Goal: Information Seeking & Learning: Learn about a topic

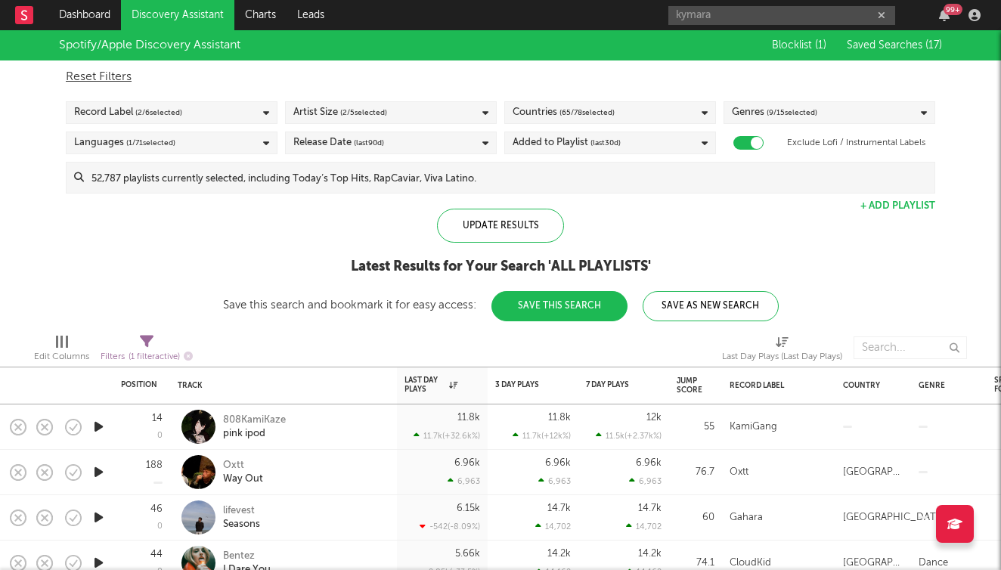
drag, startPoint x: 746, startPoint y: 13, endPoint x: 609, endPoint y: 13, distance: 137.6
click at [609, 13] on nav "Dashboard Discovery Assistant Charts Leads kymara 99 +" at bounding box center [500, 15] width 1001 height 30
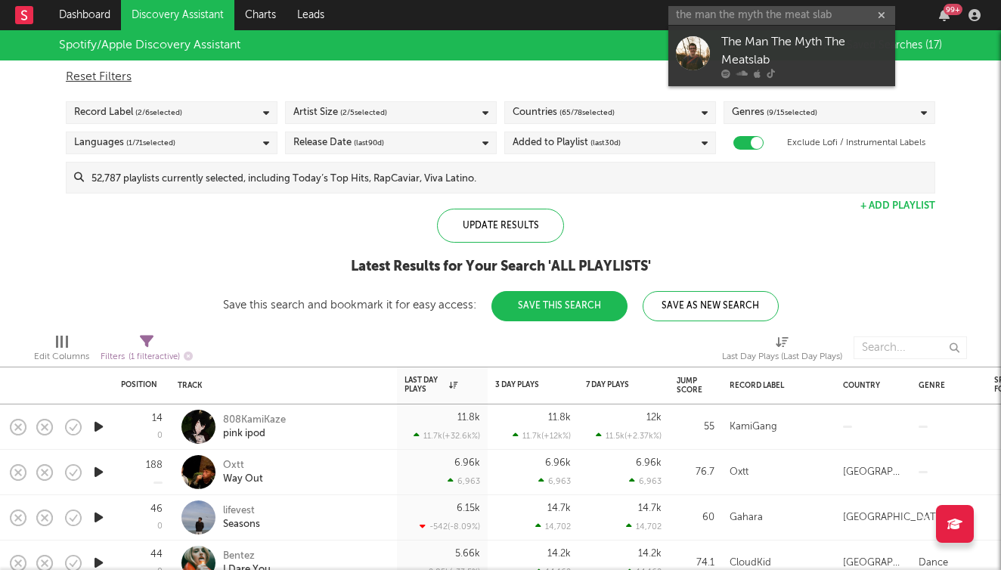
type input "the man the myth the meat slab"
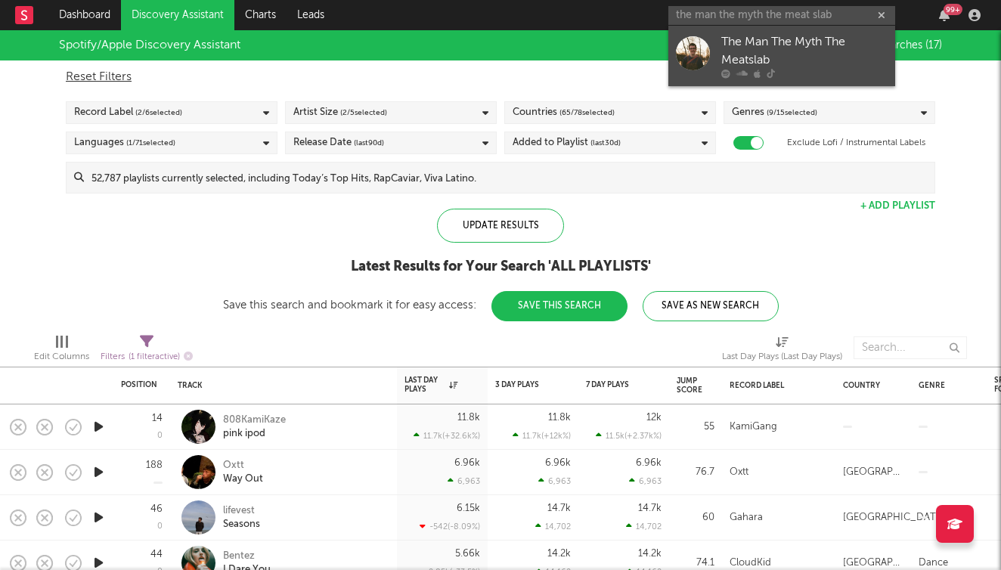
drag, startPoint x: 609, startPoint y: 13, endPoint x: 721, endPoint y: 36, distance: 114.3
click at [721, 36] on link "The Man The Myth The Meatslab" at bounding box center [781, 56] width 227 height 60
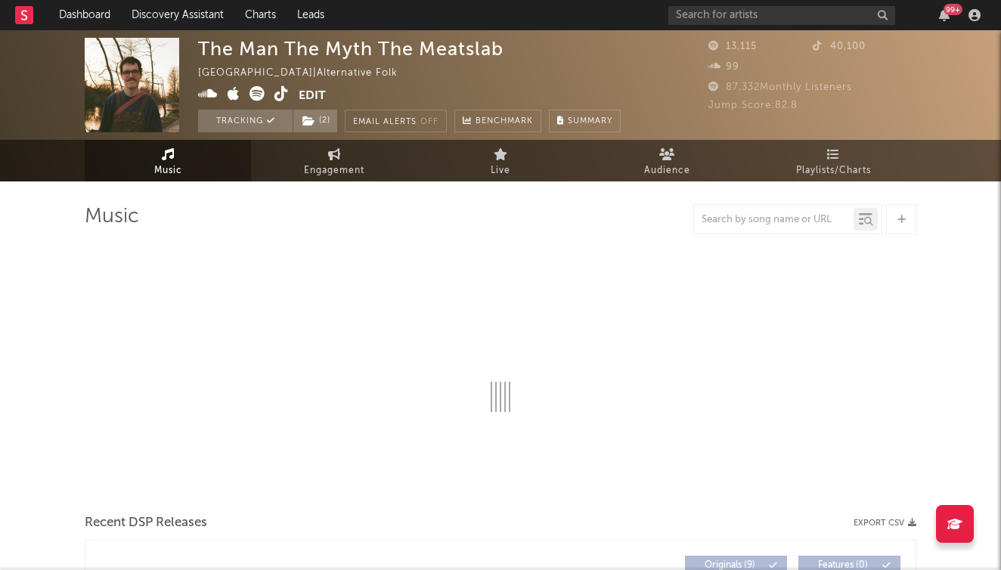
select select "6m"
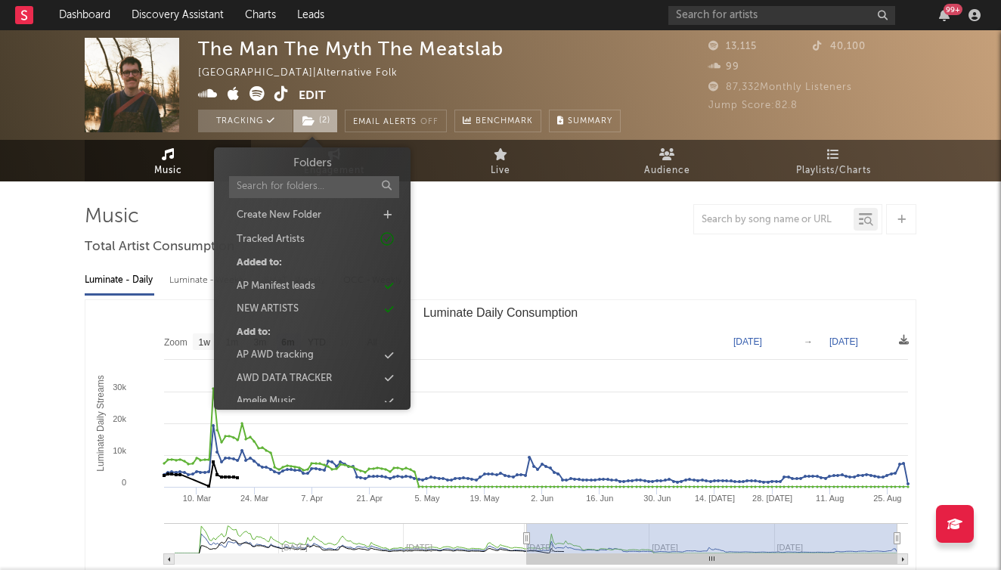
click at [315, 118] on icon at bounding box center [308, 121] width 13 height 11
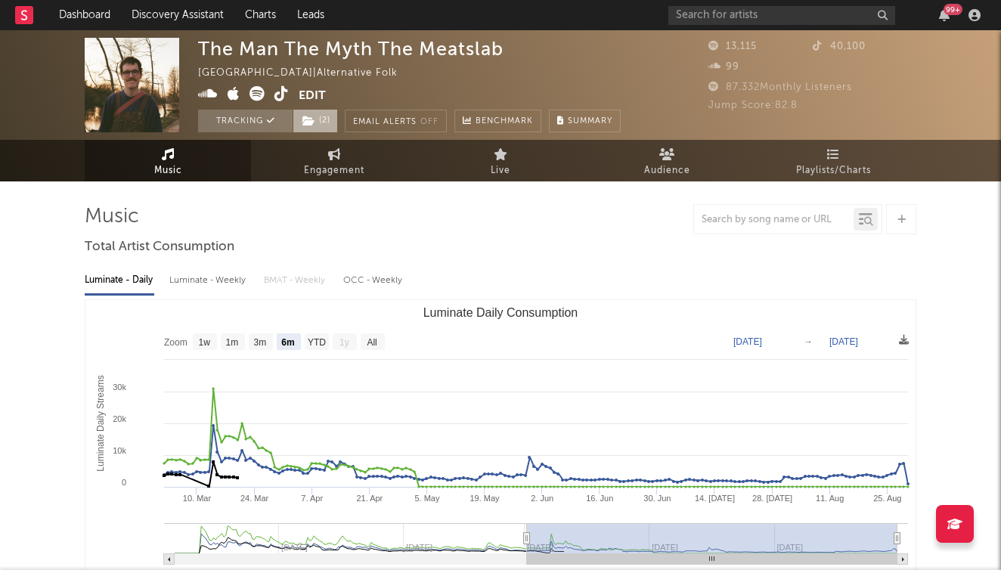
click at [315, 118] on icon at bounding box center [308, 121] width 13 height 11
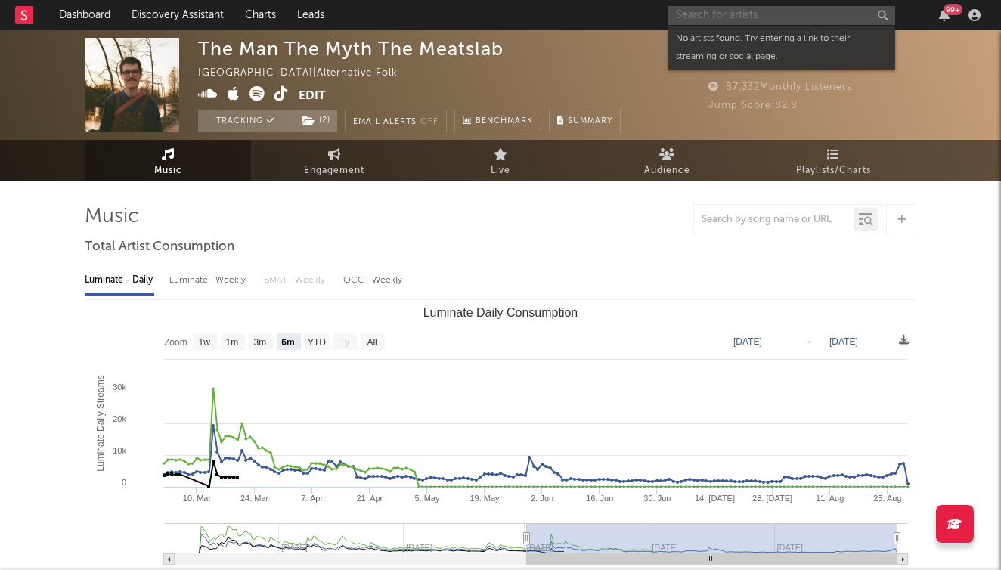
click at [821, 14] on input "text" at bounding box center [781, 15] width 227 height 19
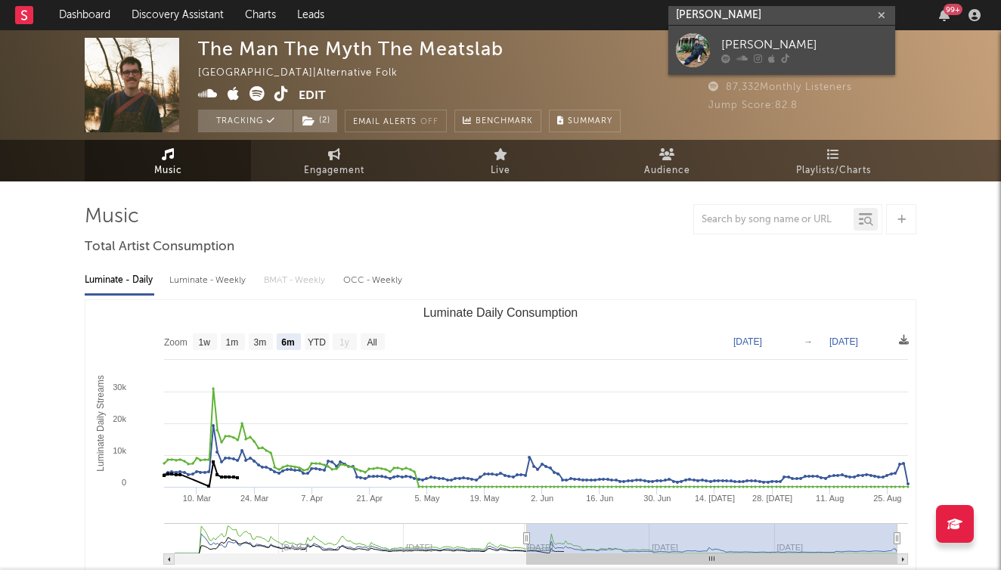
type input "[PERSON_NAME]"
click at [834, 40] on div "[PERSON_NAME]" at bounding box center [804, 45] width 166 height 18
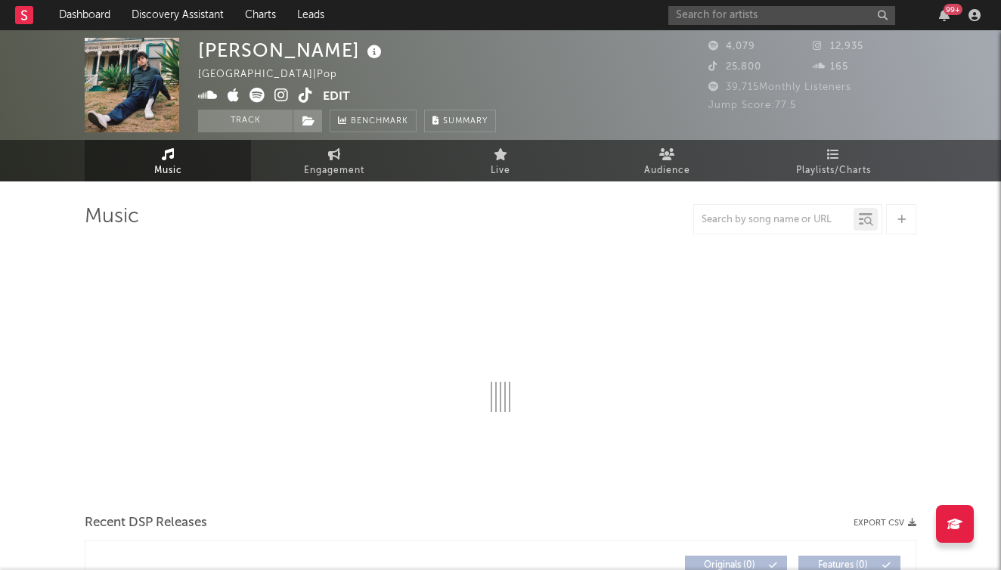
select select "6m"
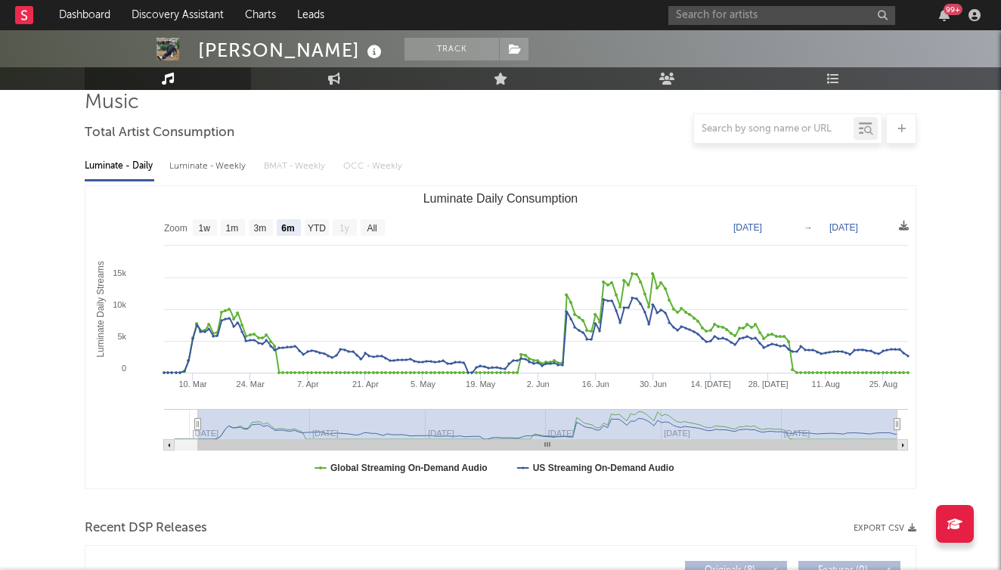
scroll to position [122, 0]
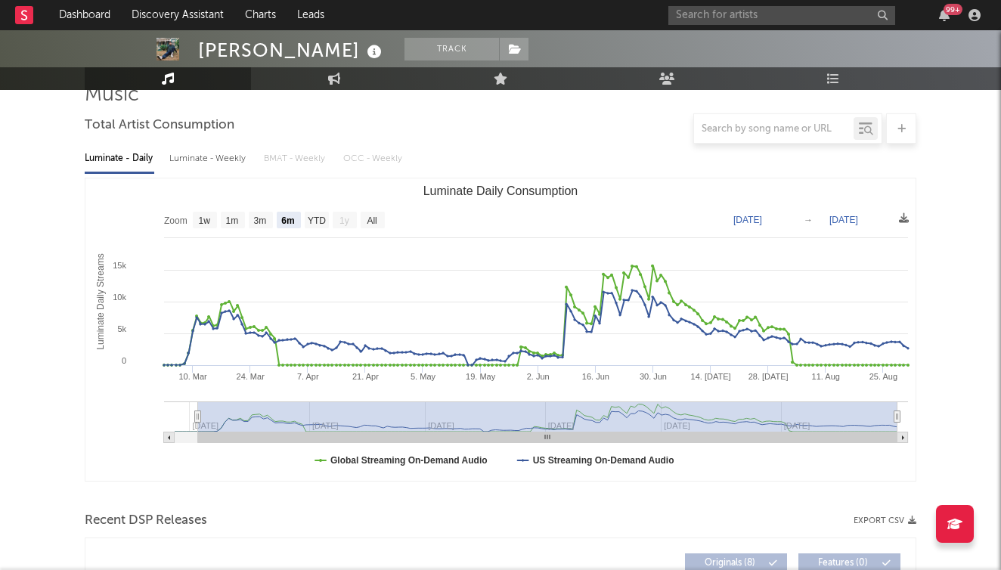
click at [380, 2] on nav "Dashboard Discovery Assistant Charts Leads 99 +" at bounding box center [500, 15] width 1001 height 30
click at [171, 15] on link "Discovery Assistant" at bounding box center [177, 15] width 113 height 30
